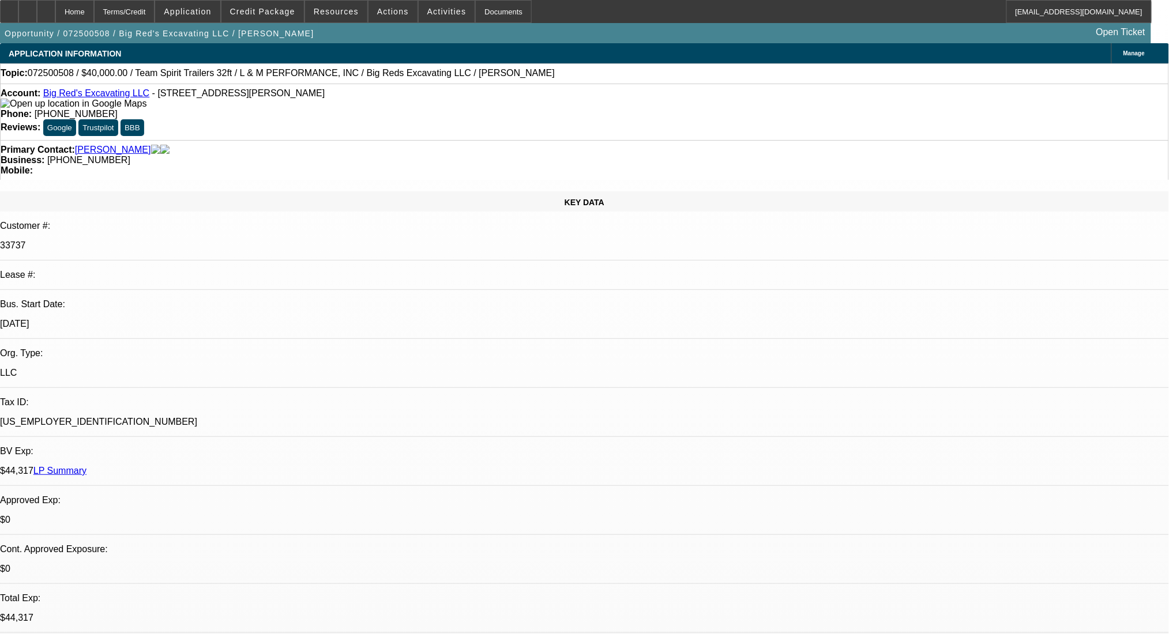
select select "0"
select select "0.1"
select select "4"
select select "0"
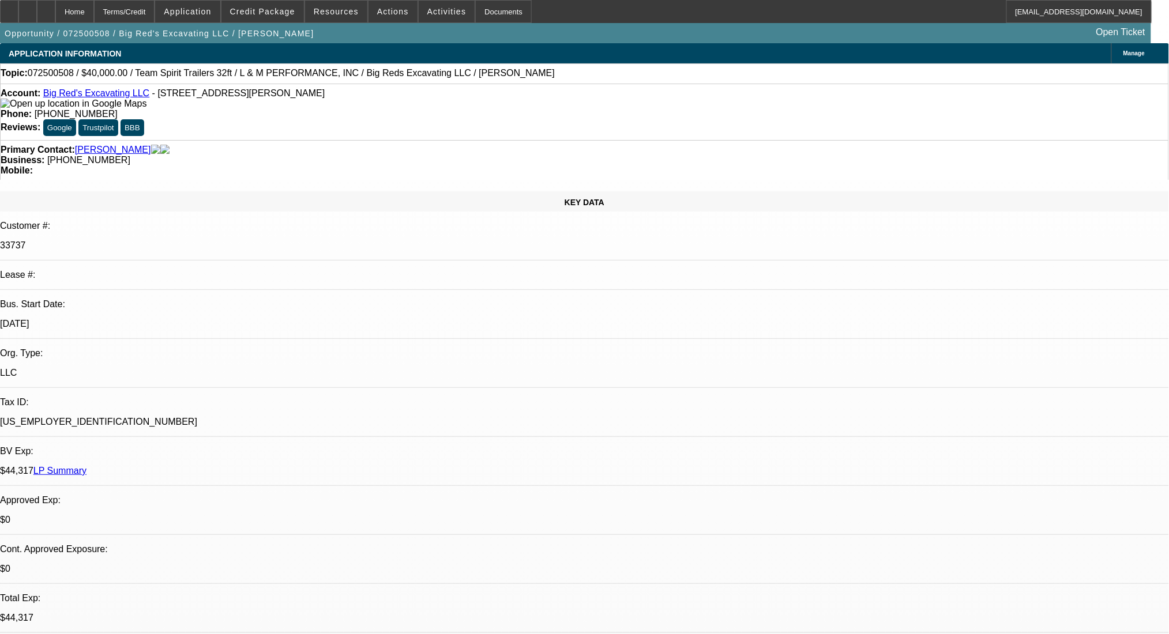
select select "2"
select select "0.1"
select select "4"
select select "0"
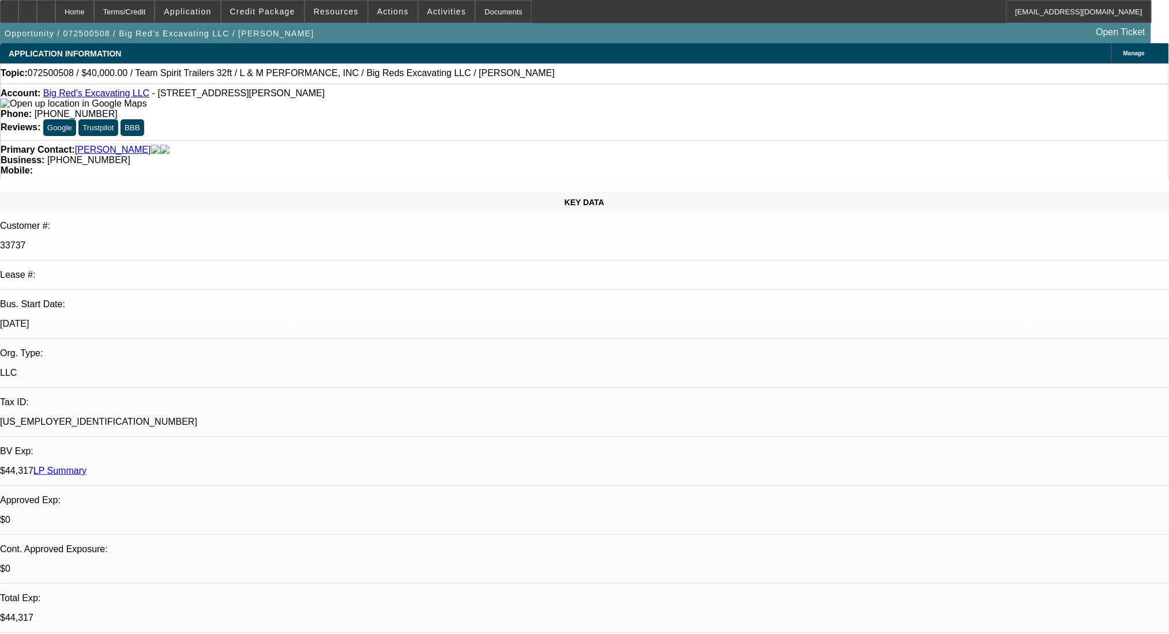
select select "2"
select select "0.1"
select select "4"
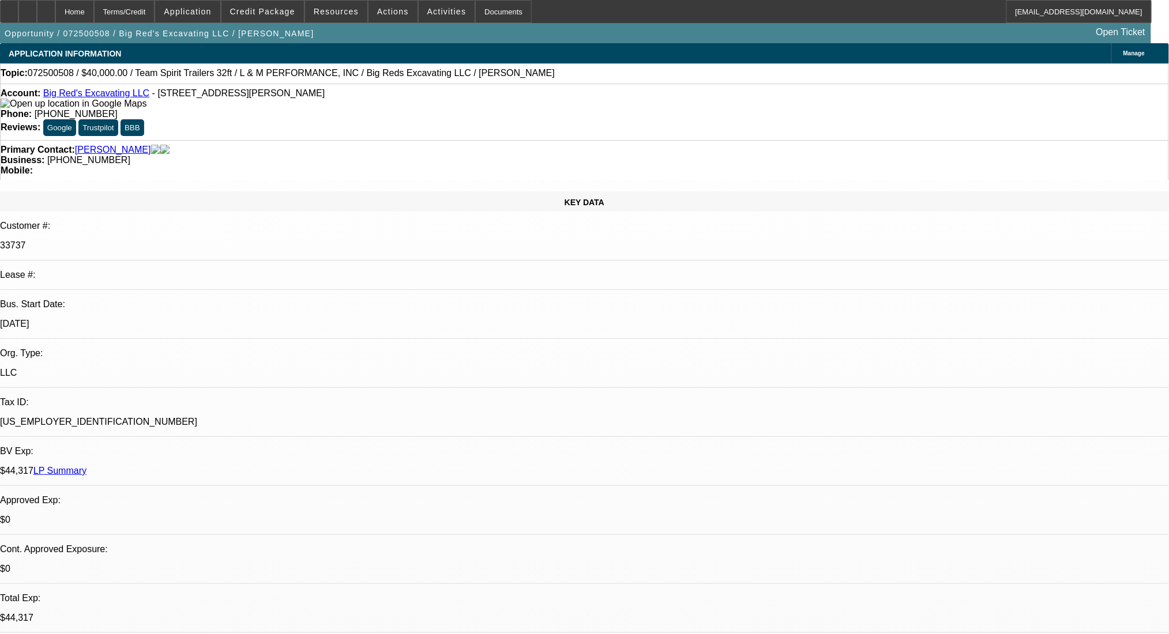
radio input "true"
drag, startPoint x: 1047, startPoint y: 205, endPoint x: 1046, endPoint y: 217, distance: 12.1
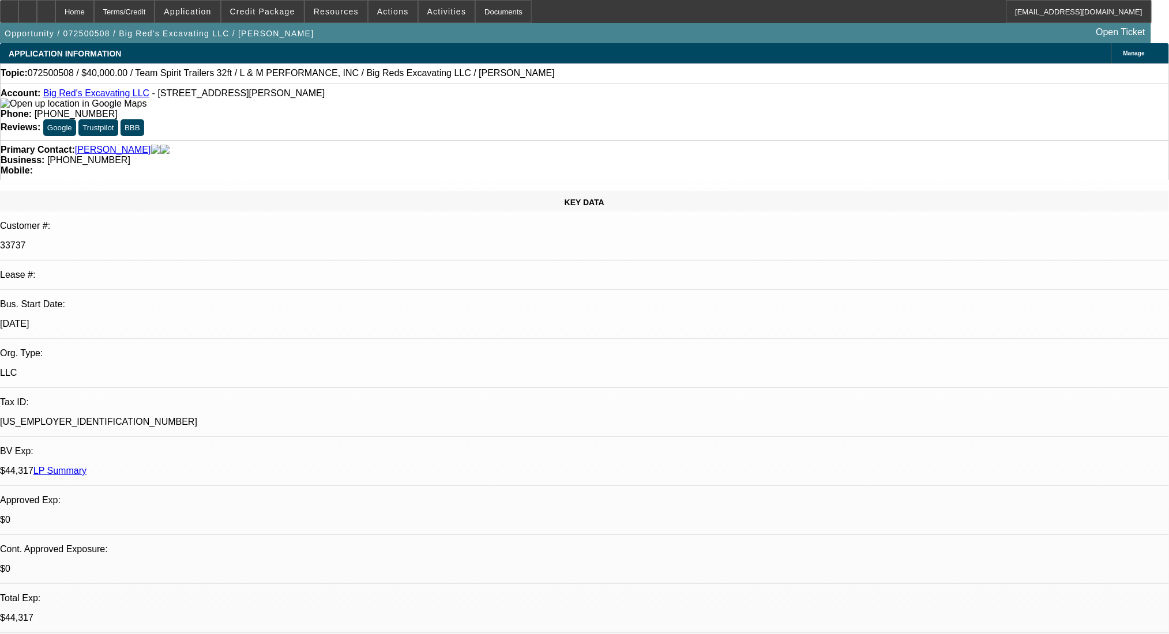
type textarea "$299k - $15,000/mo Ditchwitch RT125 quad track, 3 months to try to purchase and…"
drag, startPoint x: 781, startPoint y: 221, endPoint x: 705, endPoint y: 205, distance: 78.4
select select "0"
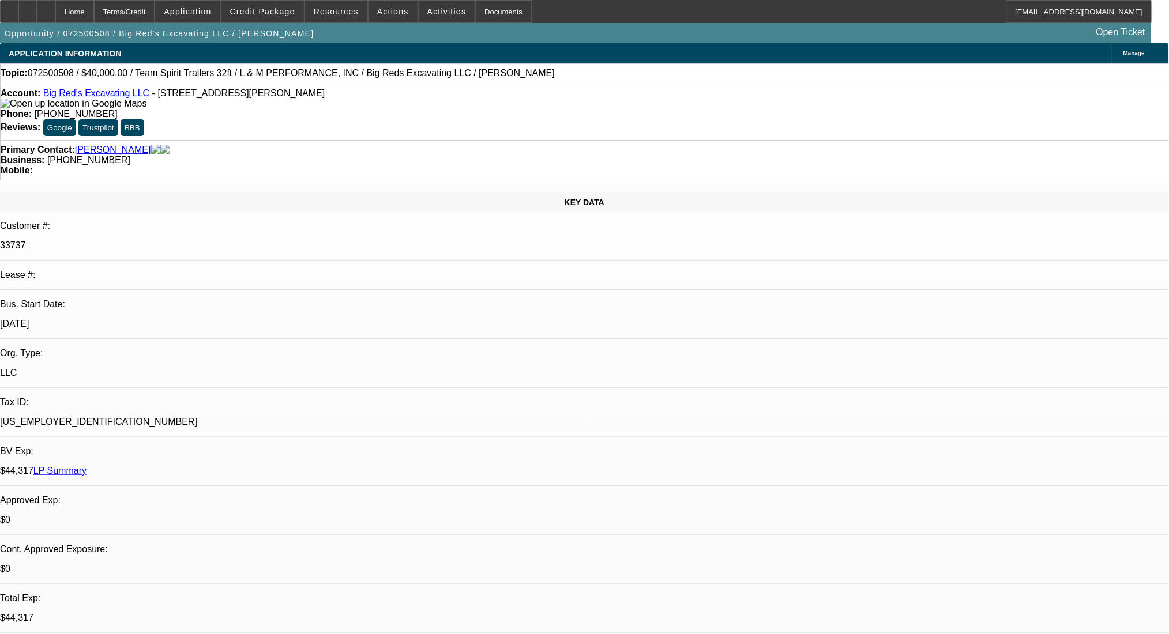
select select "0.1"
select select "4"
select select "0"
select select "2"
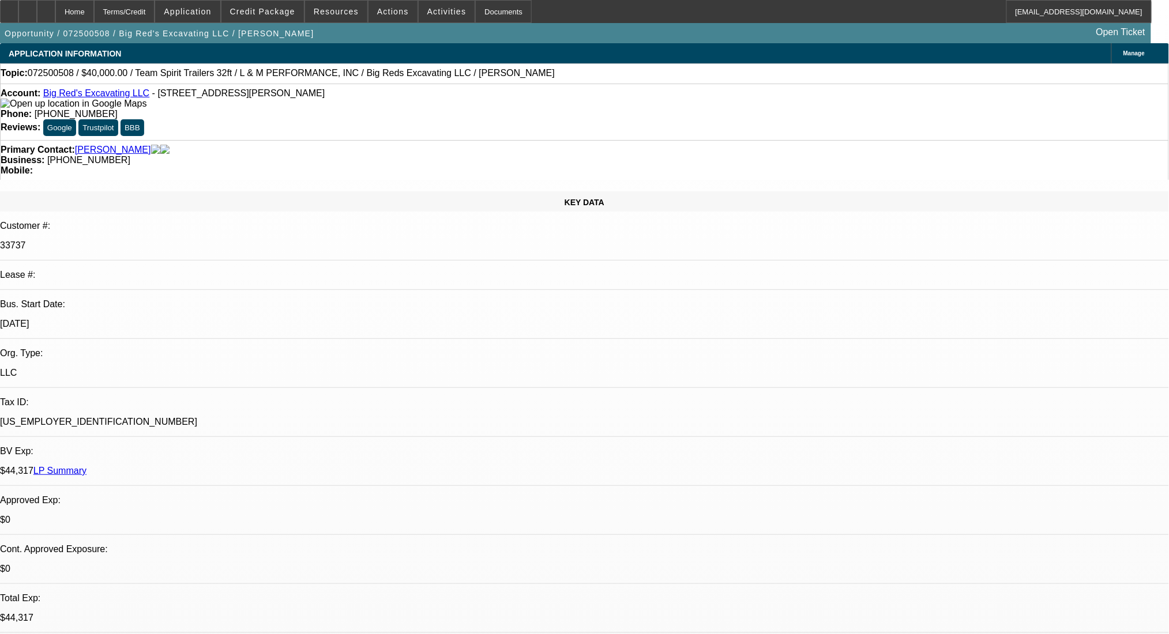
select select "0.1"
select select "4"
select select "0"
select select "2"
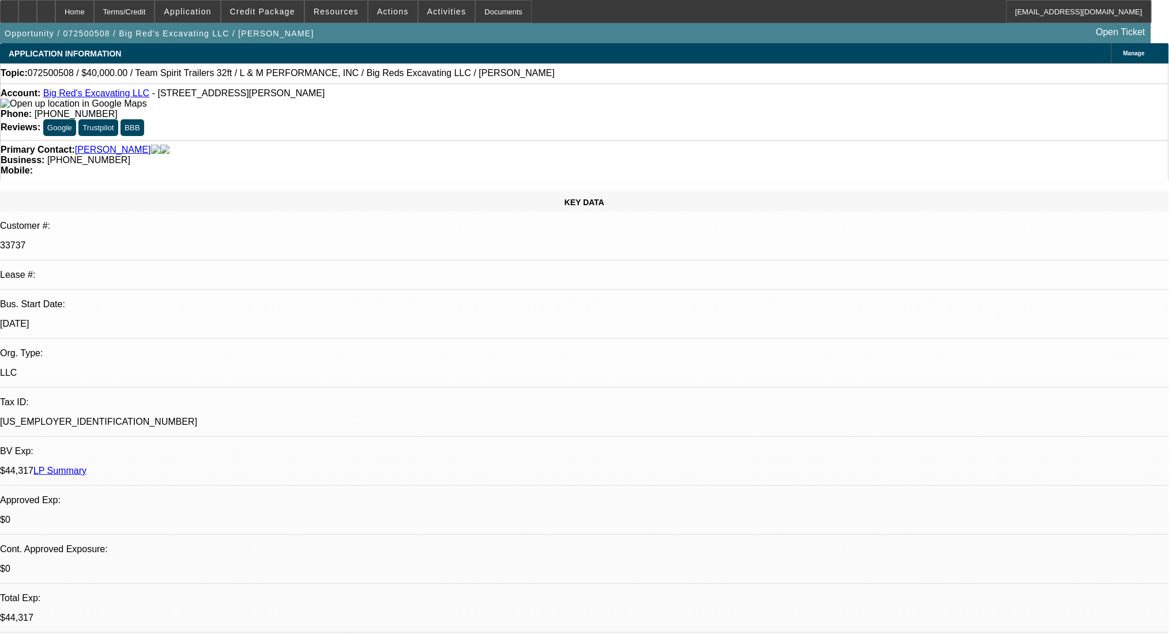
select select "0.1"
select select "4"
drag, startPoint x: 176, startPoint y: 205, endPoint x: 93, endPoint y: 205, distance: 83.0
click at [93, 299] on div "Bus. Start Date: [DATE]" at bounding box center [584, 319] width 1169 height 40
click at [190, 319] on p "[DATE]" at bounding box center [584, 324] width 1169 height 10
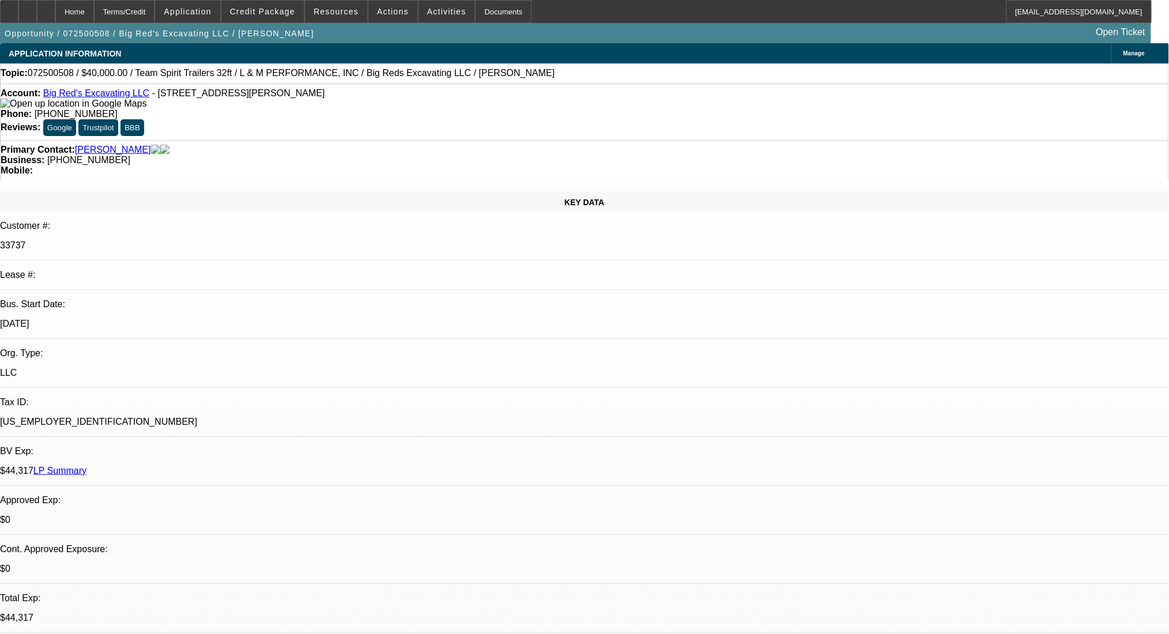
click at [86, 466] on link "LP Summary" at bounding box center [59, 471] width 53 height 10
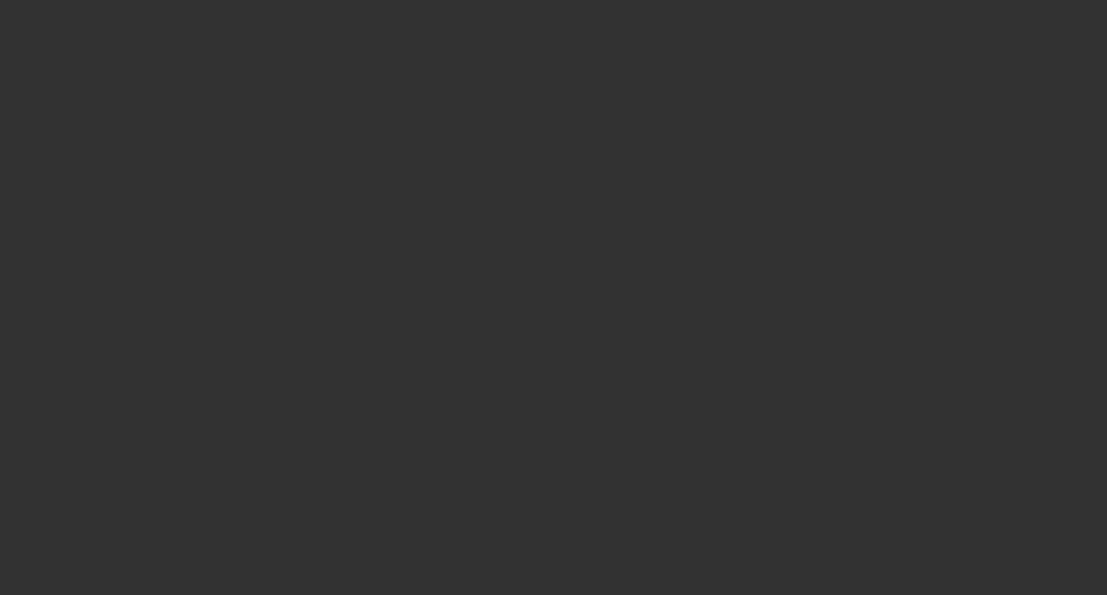
select select "0"
select select "2"
select select "0"
select select "6"
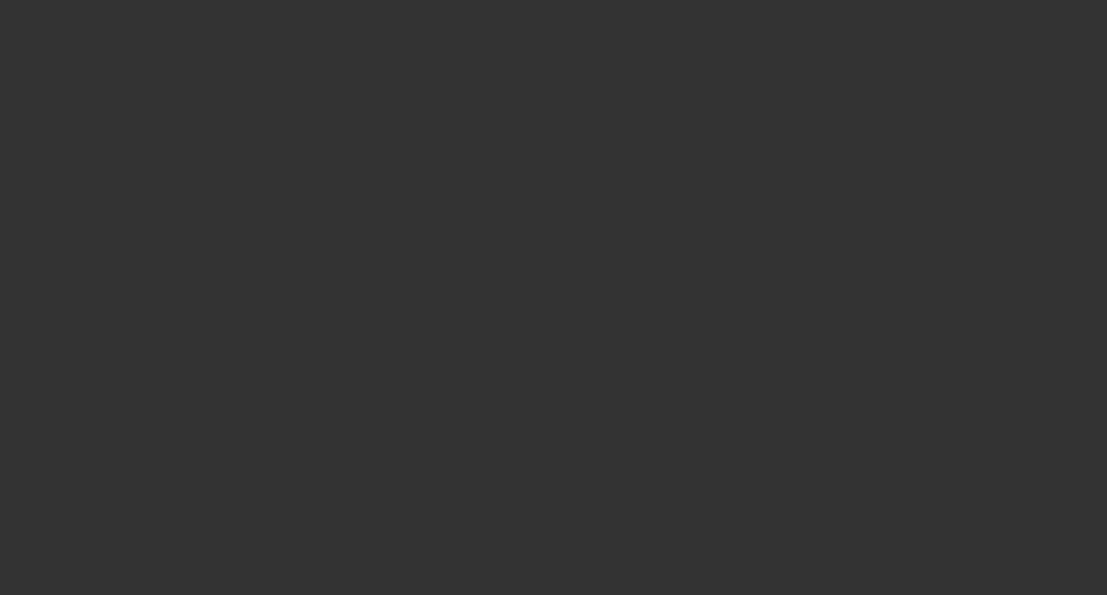
select select "0"
select select "2"
select select "0"
select select "6"
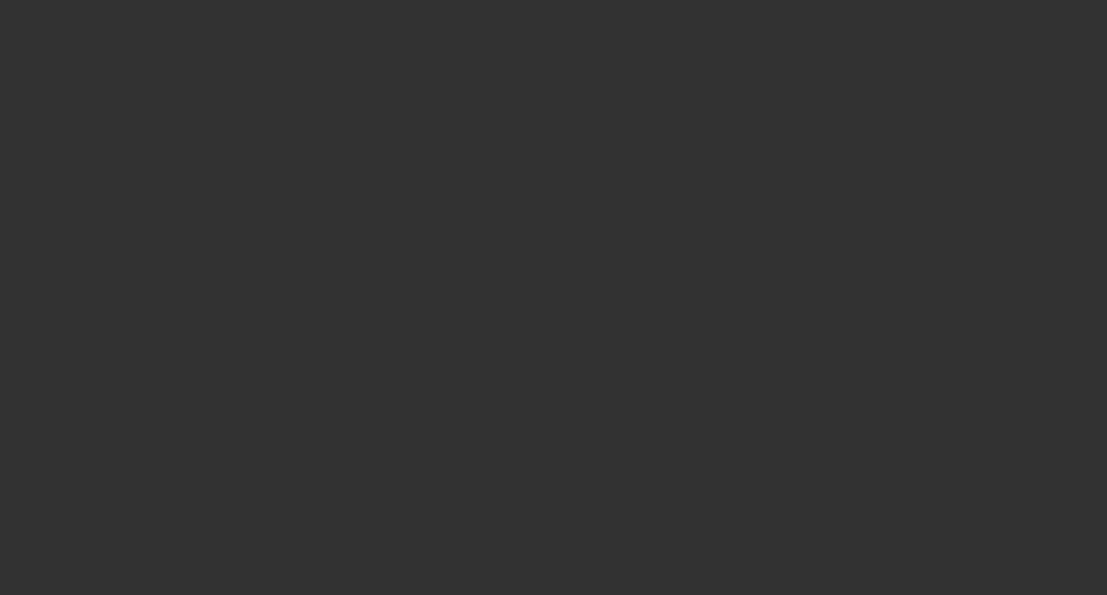
select select "0"
select select "2"
select select "0"
select select "6"
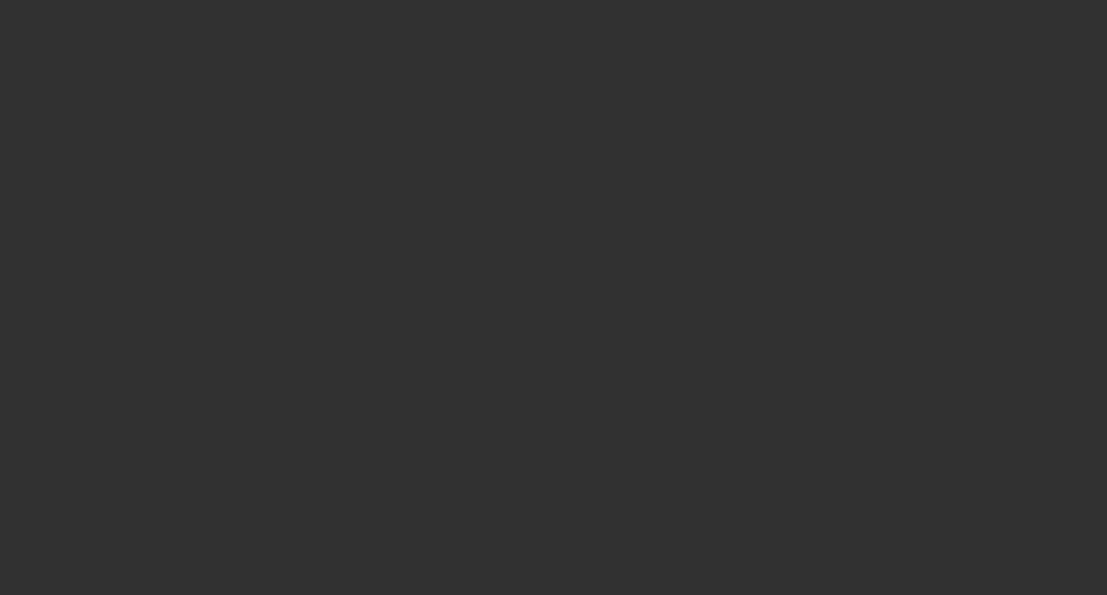
select select "0"
select select "2"
select select "0"
select select "6"
